Goal: Contribute content: Add original content to the website for others to see

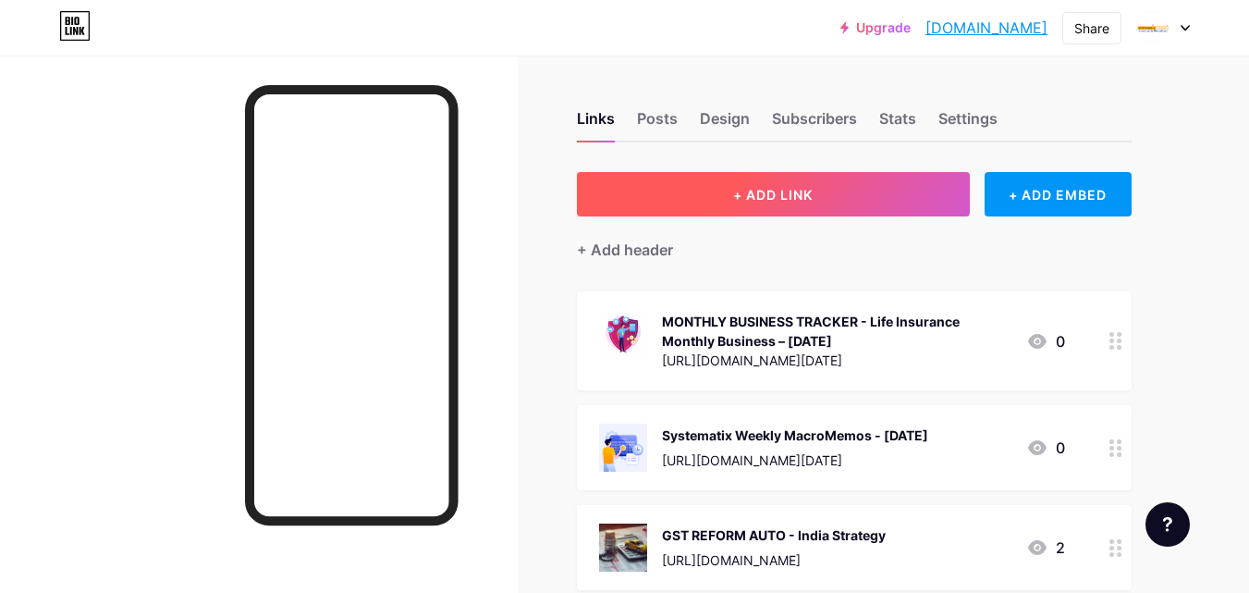
click at [833, 201] on button "+ ADD LINK" at bounding box center [773, 194] width 393 height 44
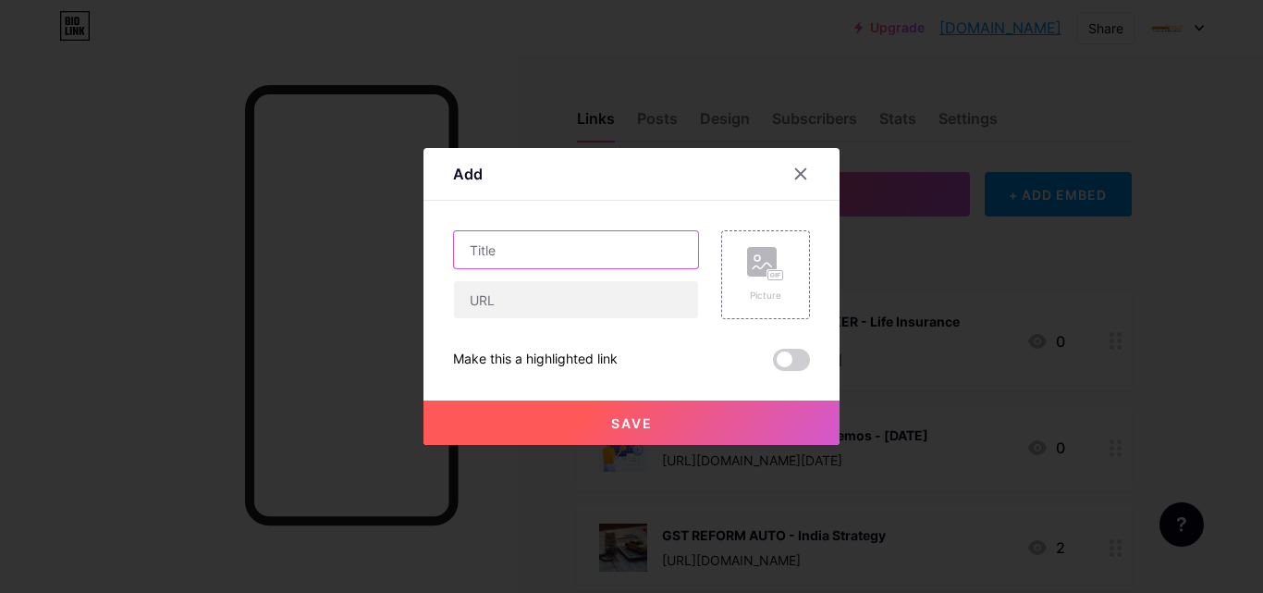
click at [633, 253] on input "text" at bounding box center [576, 249] width 244 height 37
drag, startPoint x: 541, startPoint y: 247, endPoint x: 462, endPoint y: 248, distance: 78.6
click at [462, 248] on input "Systematix Initiating Cover" at bounding box center [576, 249] width 244 height 37
click at [589, 253] on input "Initiating Cover" at bounding box center [576, 249] width 244 height 37
paste input "Welspun Corp"
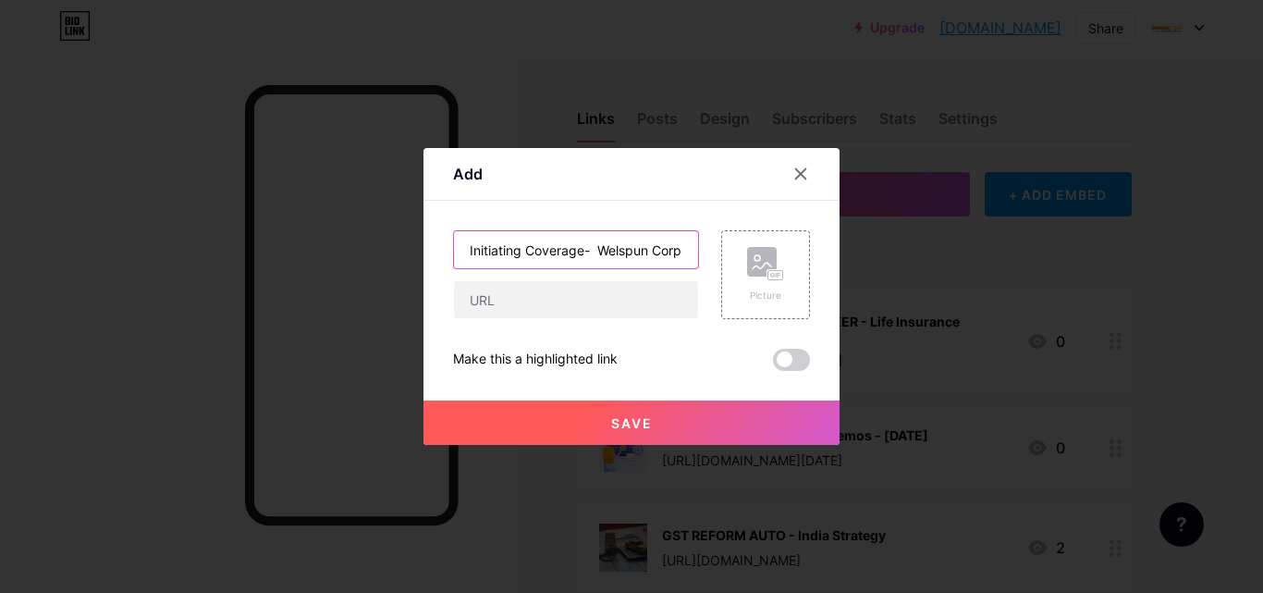
scroll to position [0, 1]
type input "Initiating Coverage- Welspun Corp"
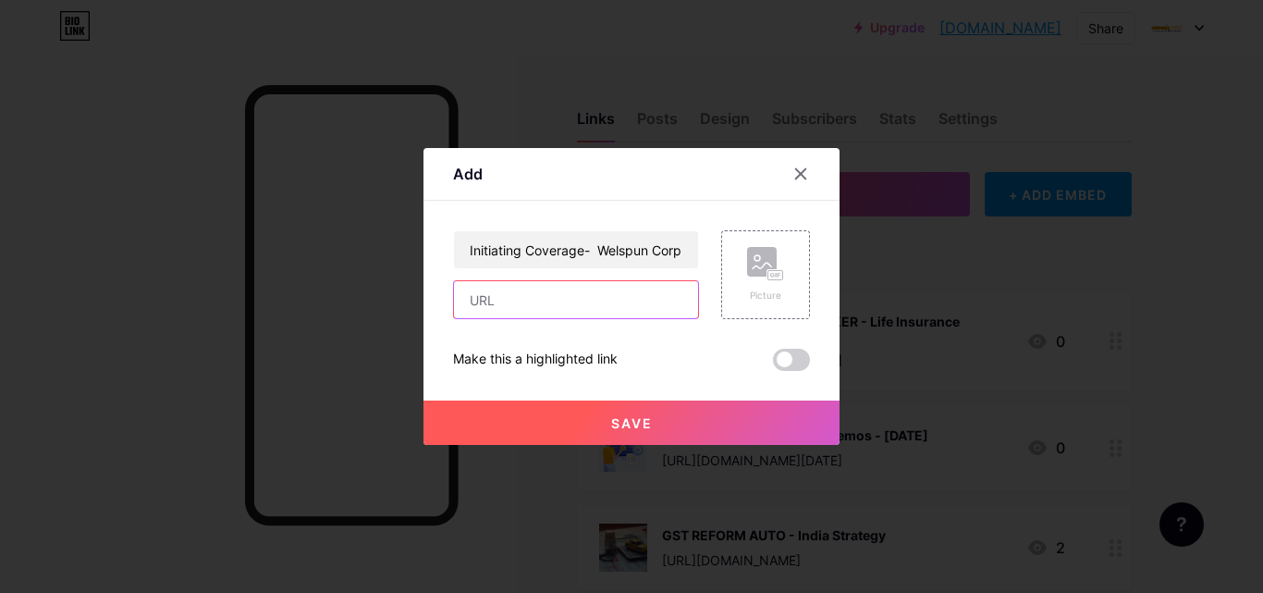
click at [626, 299] on input "text" at bounding box center [576, 299] width 244 height 37
paste input "[URL][DOMAIN_NAME][PHONE_NUMBER]"
type input "[URL][DOMAIN_NAME][PHONE_NUMBER]"
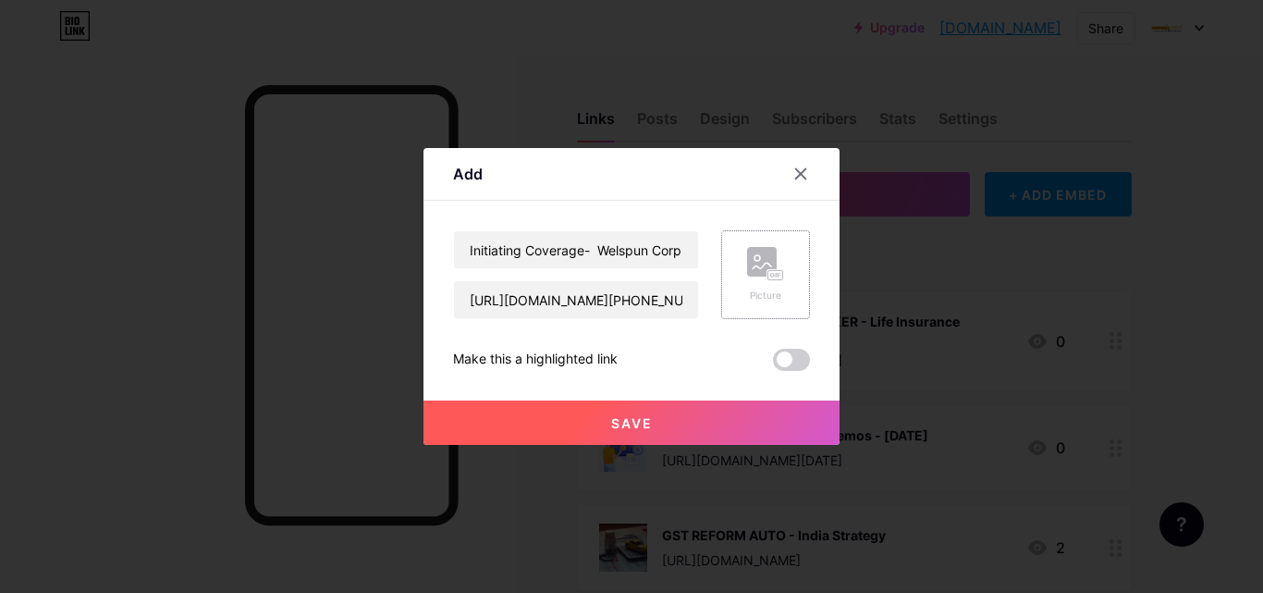
click at [744, 293] on div "Picture" at bounding box center [765, 274] width 89 height 89
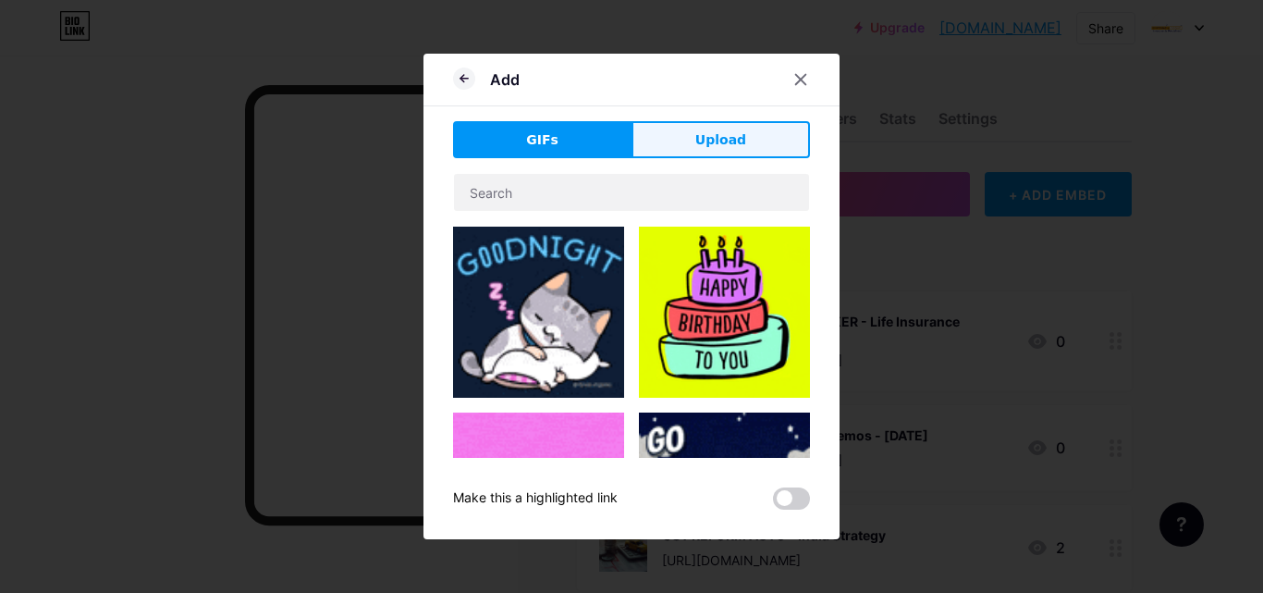
click at [670, 142] on button "Upload" at bounding box center [721, 139] width 178 height 37
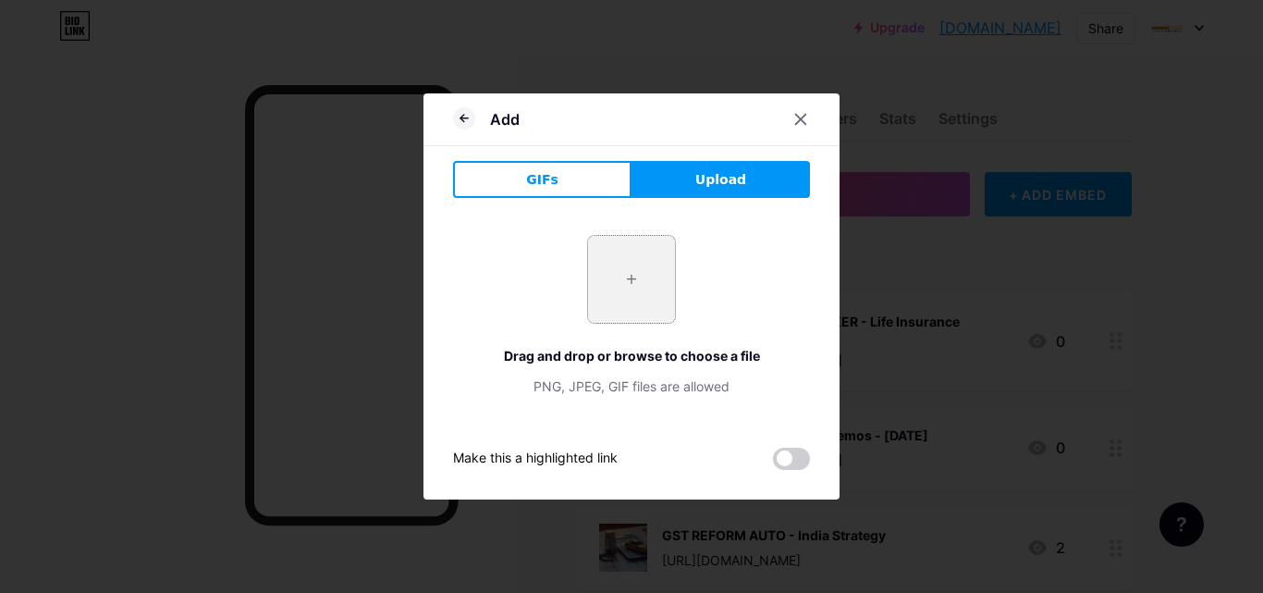
click at [613, 283] on input "file" at bounding box center [631, 279] width 87 height 87
type input "C:\fakepath\IPO Announcement - Urban Company Ltd.jpeg"
click at [1092, 555] on div at bounding box center [631, 296] width 1263 height 593
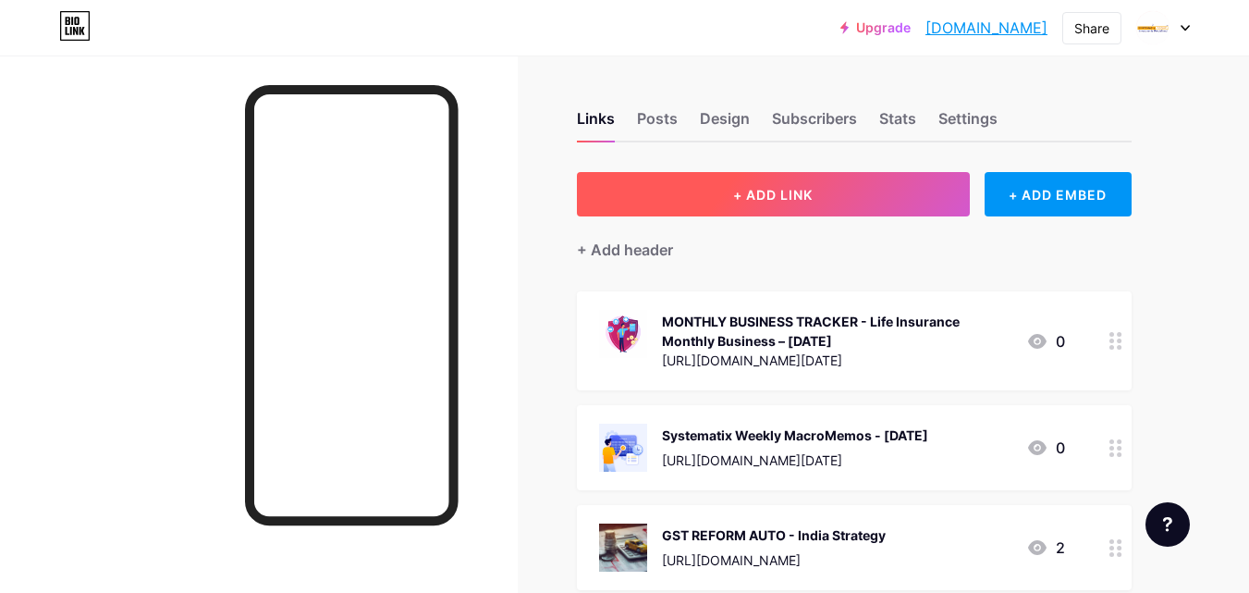
drag, startPoint x: 838, startPoint y: 218, endPoint x: 838, endPoint y: 197, distance: 21.3
click at [838, 194] on button "+ ADD LINK" at bounding box center [773, 194] width 393 height 44
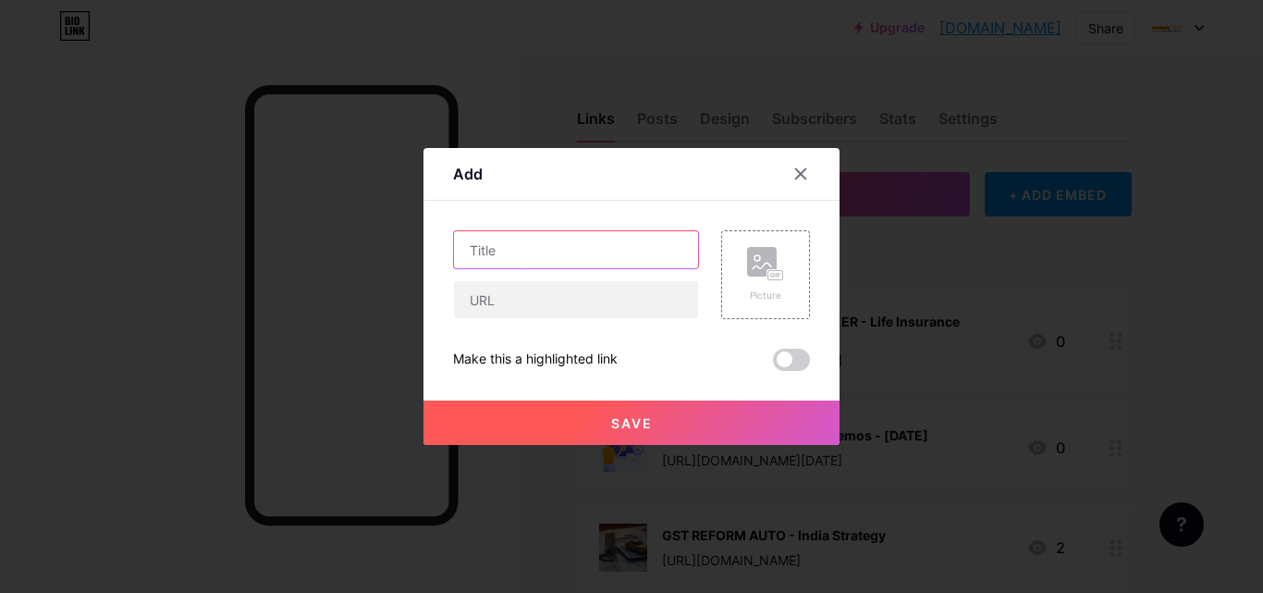
click at [646, 261] on input "text" at bounding box center [576, 249] width 244 height 37
click at [792, 278] on div "Picture" at bounding box center [765, 274] width 89 height 89
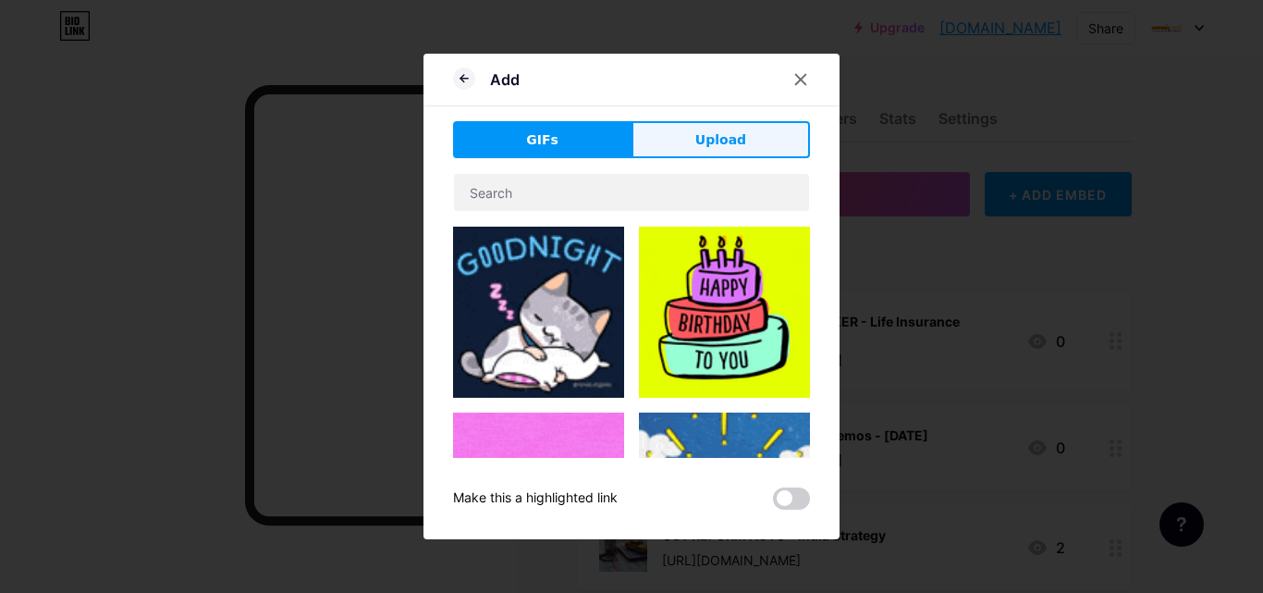
click at [678, 154] on button "Upload" at bounding box center [721, 139] width 178 height 37
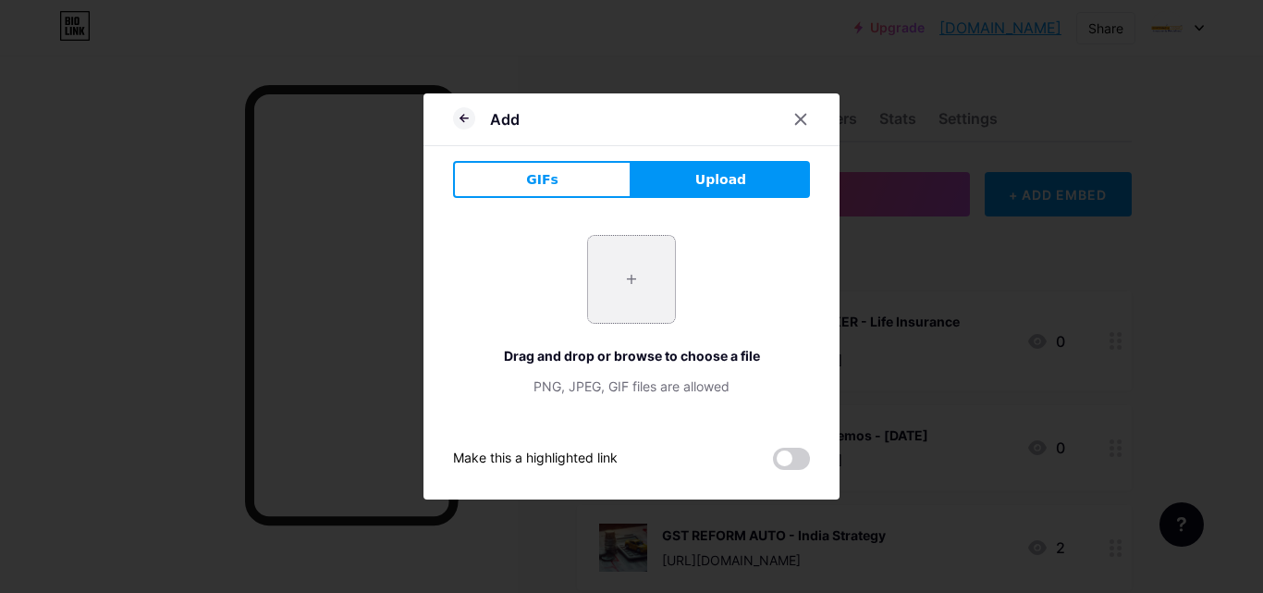
click at [604, 302] on input "file" at bounding box center [631, 279] width 87 height 87
click at [635, 294] on input "file" at bounding box center [631, 279] width 87 height 87
type input "C:\fakepath\dddcx.png"
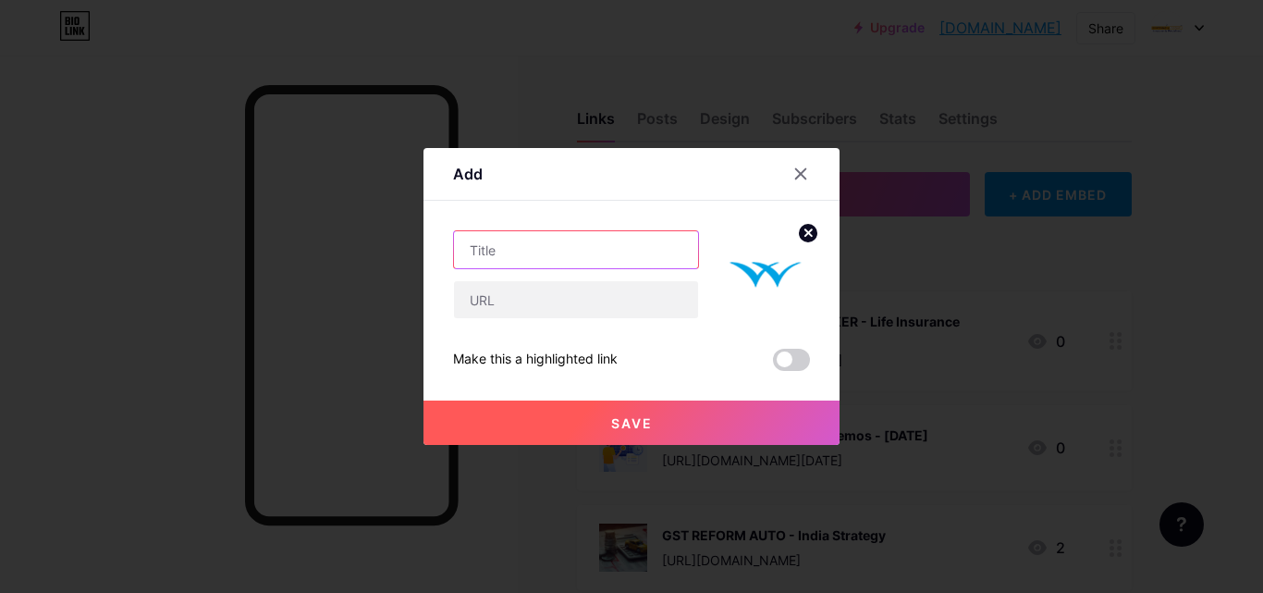
click at [555, 252] on input "text" at bounding box center [576, 249] width 244 height 37
type input "Initiating Coverage - Welspun Living"
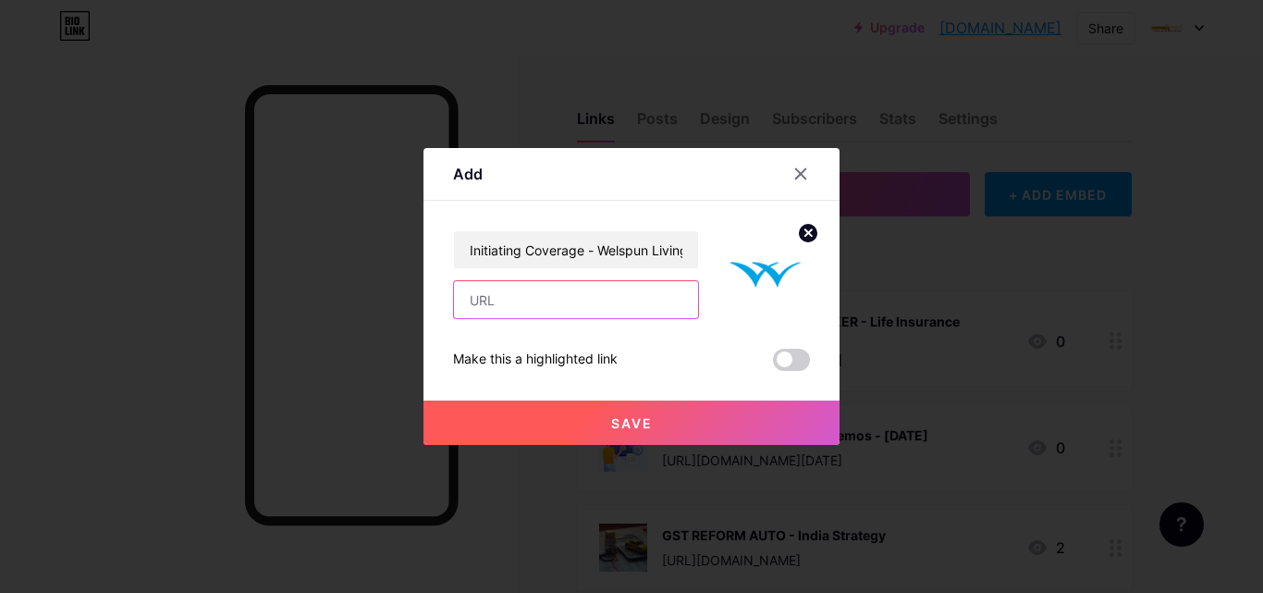
click at [523, 297] on input "text" at bounding box center [576, 299] width 244 height 37
paste input "[URL][DOMAIN_NAME][PHONE_NUMBER]"
type input "[URL][DOMAIN_NAME][PHONE_NUMBER]"
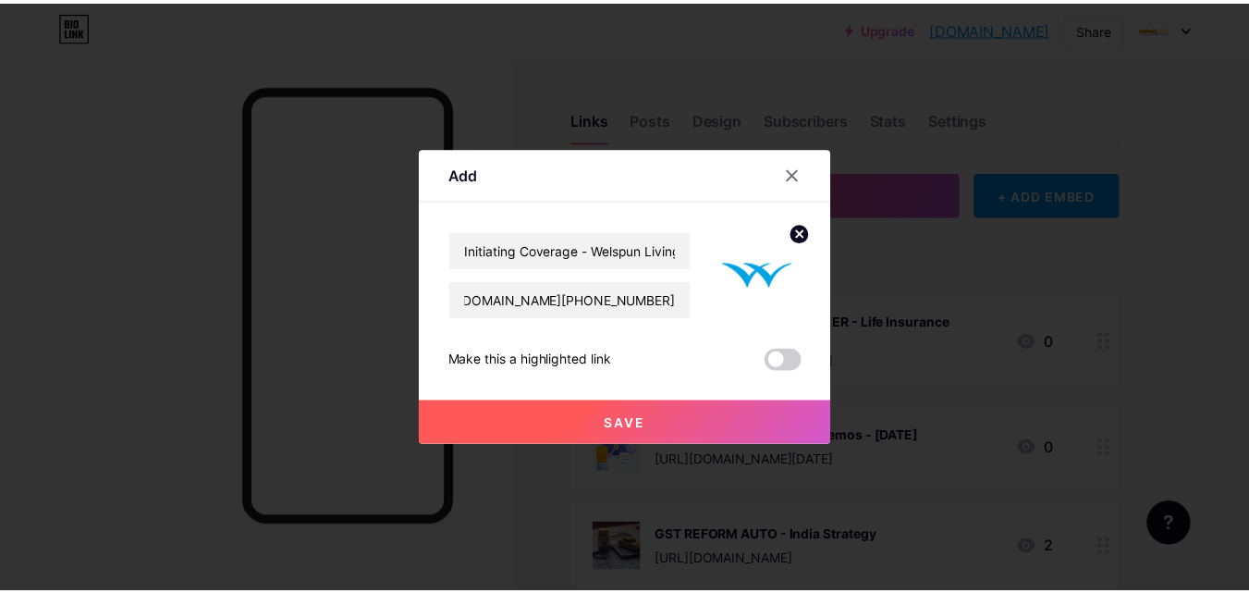
scroll to position [0, 0]
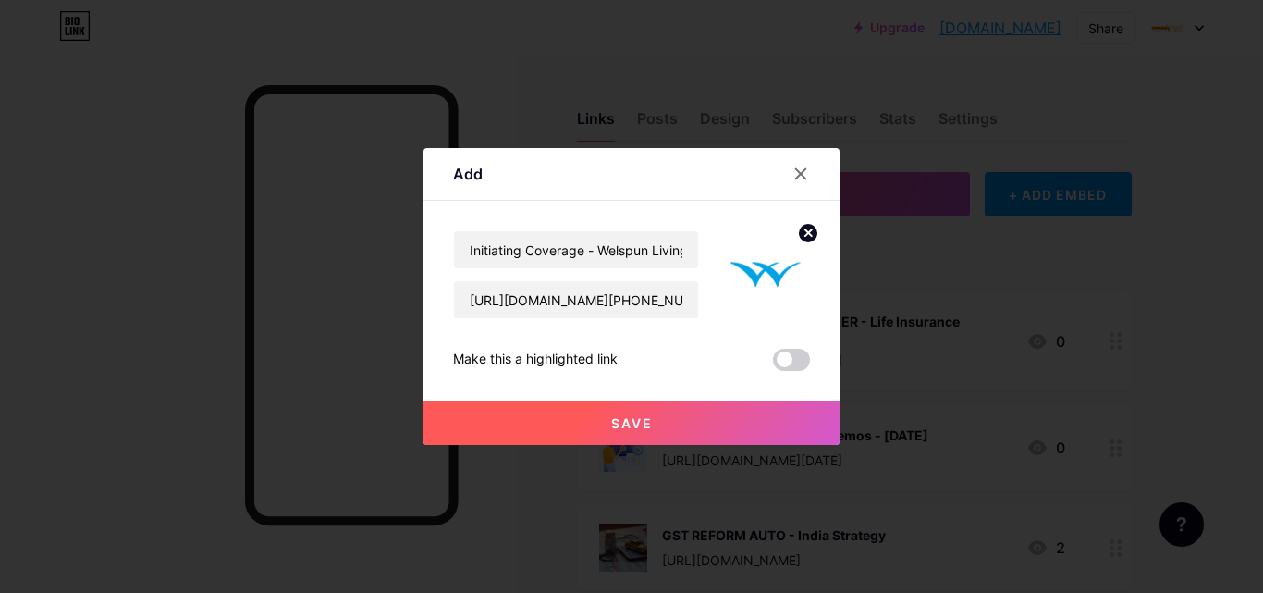
click at [697, 436] on button "Save" at bounding box center [632, 422] width 416 height 44
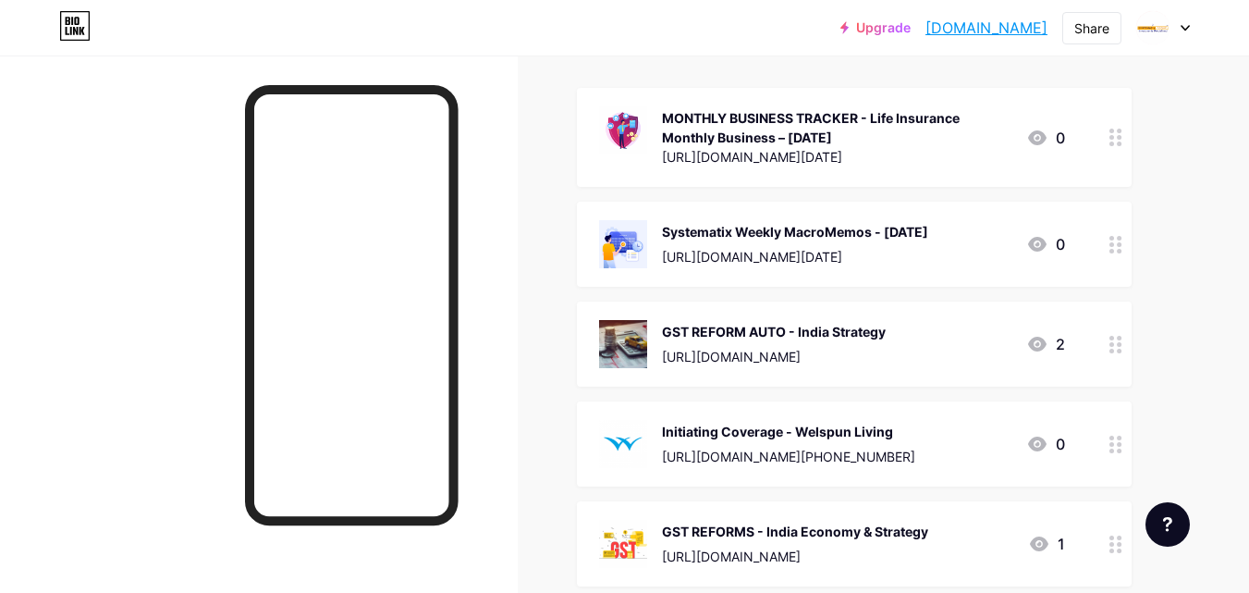
scroll to position [388, 0]
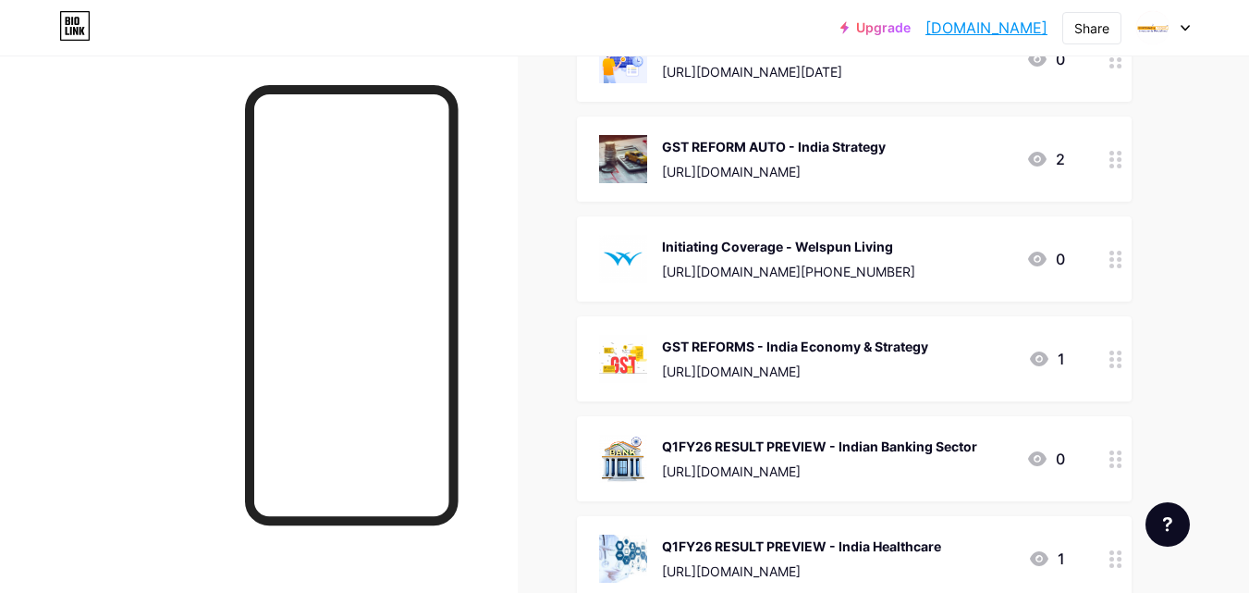
drag, startPoint x: 1119, startPoint y: 186, endPoint x: 1120, endPoint y: 205, distance: 19.4
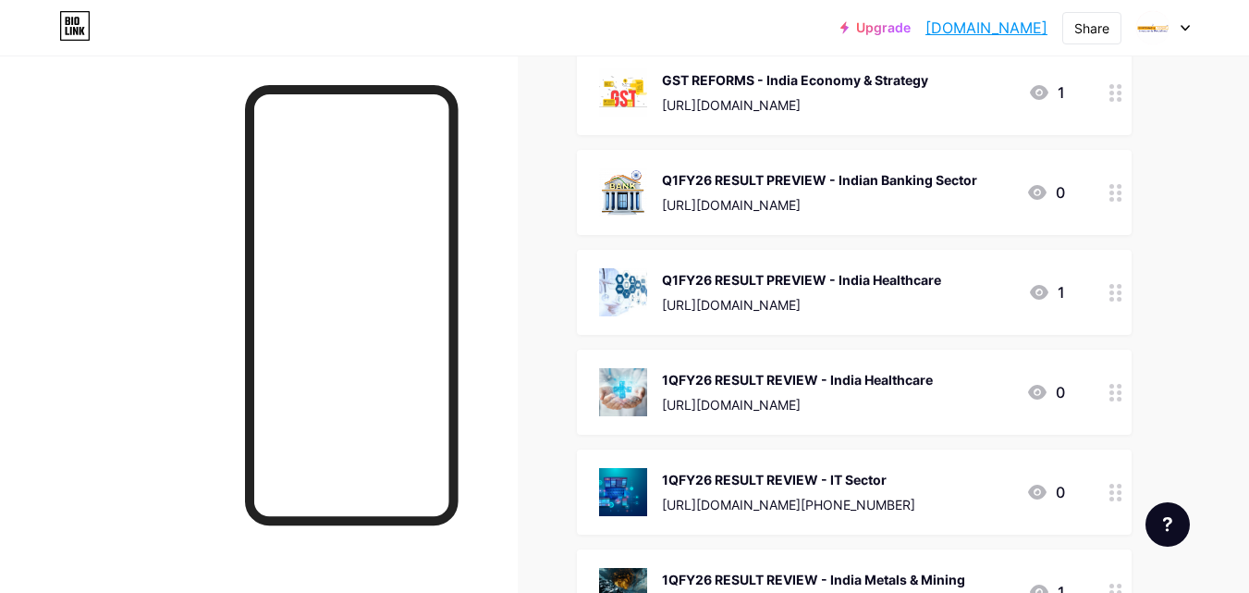
scroll to position [647, 0]
